Goal: Task Accomplishment & Management: Manage account settings

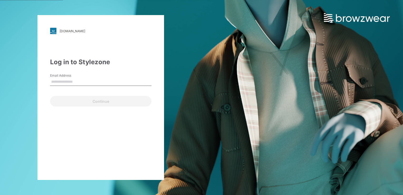
click at [61, 84] on input "Email Address" at bounding box center [100, 82] width 101 height 8
type input "**********"
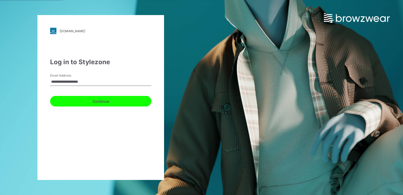
click at [108, 103] on button "Continue" at bounding box center [100, 101] width 101 height 11
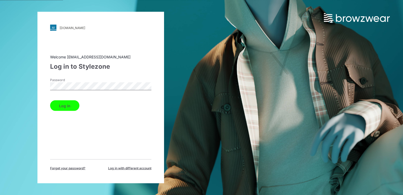
click at [2, 77] on div "[DOMAIN_NAME] Loading... Welcome [EMAIL_ADDRESS][DOMAIN_NAME] Log in to Stylezo…" at bounding box center [101, 97] width 202 height 195
click at [51, 102] on button "Log in" at bounding box center [64, 105] width 29 height 11
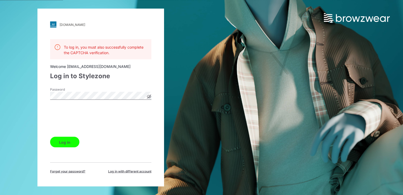
click at [151, 94] on div "Password" at bounding box center [100, 95] width 101 height 16
click at [148, 96] on icon at bounding box center [149, 96] width 4 height 4
click at [74, 143] on button "Log in" at bounding box center [64, 142] width 29 height 11
